Goal: Task Accomplishment & Management: Use online tool/utility

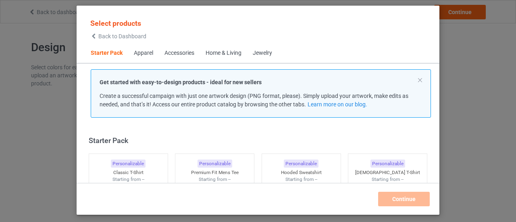
scroll to position [10, 0]
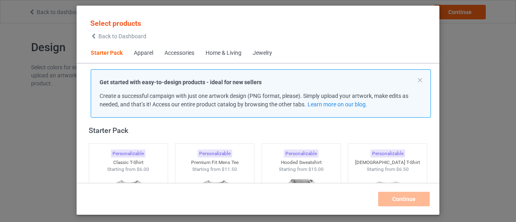
click at [181, 53] on div "Accessories" at bounding box center [179, 53] width 30 height 8
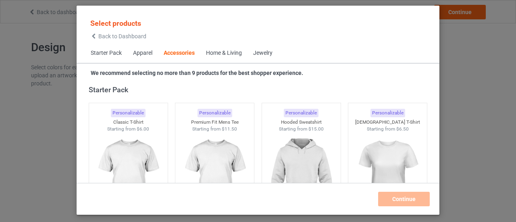
scroll to position [1771, 0]
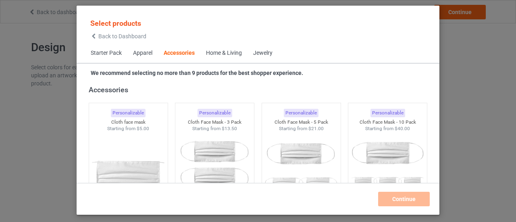
click at [218, 55] on div "Home & Living" at bounding box center [224, 53] width 36 height 8
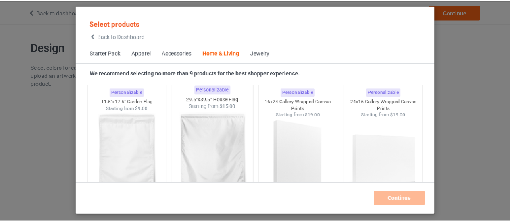
scroll to position [5753, 0]
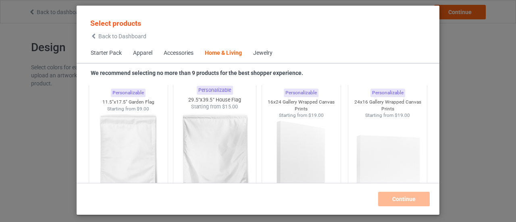
click at [197, 119] on img at bounding box center [215, 157] width 76 height 95
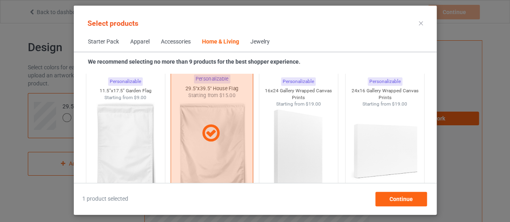
scroll to position [5872, 0]
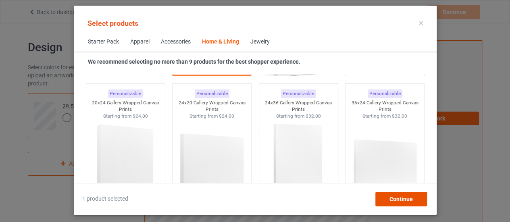
click at [411, 205] on div "Continue" at bounding box center [401, 199] width 52 height 15
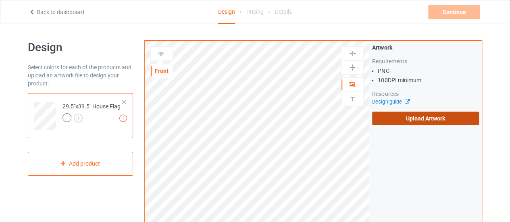
click at [407, 122] on label "Upload Artwork" at bounding box center [425, 119] width 107 height 14
click at [0, 0] on input "Upload Artwork" at bounding box center [0, 0] width 0 height 0
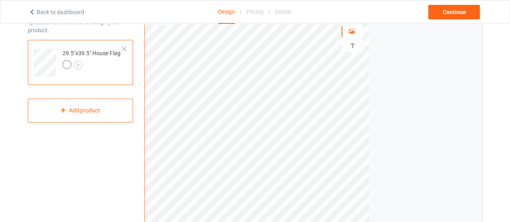
scroll to position [54, 0]
click at [35, 9] on link "Back to dashboard" at bounding box center [57, 12] width 56 height 6
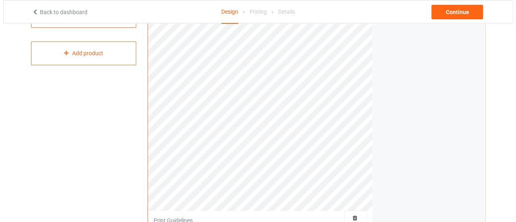
scroll to position [110, 0]
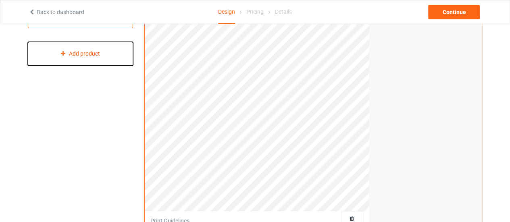
click at [104, 51] on div "Add product" at bounding box center [80, 54] width 105 height 24
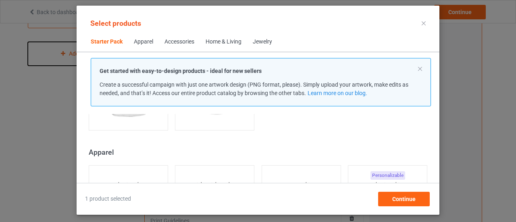
scroll to position [267, 0]
click at [228, 40] on div "Home & Living" at bounding box center [224, 42] width 36 height 8
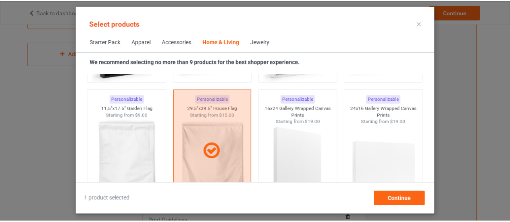
scroll to position [5764, 0]
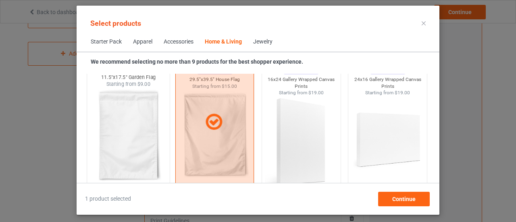
click at [132, 169] on img at bounding box center [128, 135] width 76 height 95
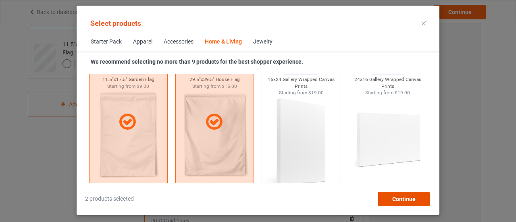
click at [406, 204] on div "Continue" at bounding box center [404, 199] width 52 height 15
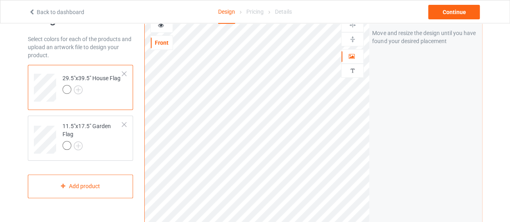
scroll to position [33, 0]
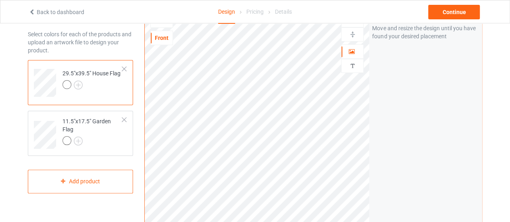
click at [115, 73] on div "29.5"x39.5" House Flag" at bounding box center [91, 78] width 58 height 19
click at [102, 121] on div "11.5"x17.5" Garden Flag" at bounding box center [92, 130] width 60 height 27
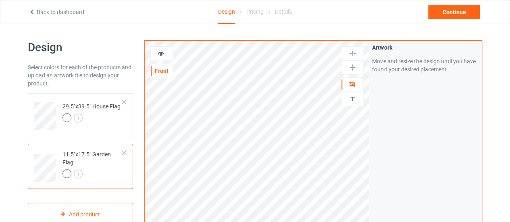
click at [350, 66] on img at bounding box center [353, 68] width 8 height 8
click at [355, 51] on img at bounding box center [353, 54] width 8 height 8
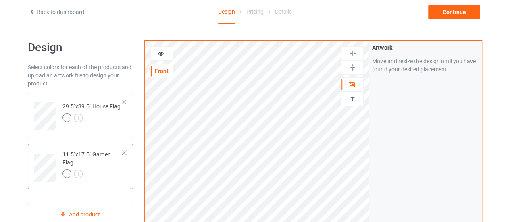
click at [355, 51] on img at bounding box center [353, 54] width 8 height 8
click at [169, 60] on div at bounding box center [161, 53] width 23 height 15
click at [168, 54] on div at bounding box center [162, 54] width 22 height 8
